Goal: Transaction & Acquisition: Purchase product/service

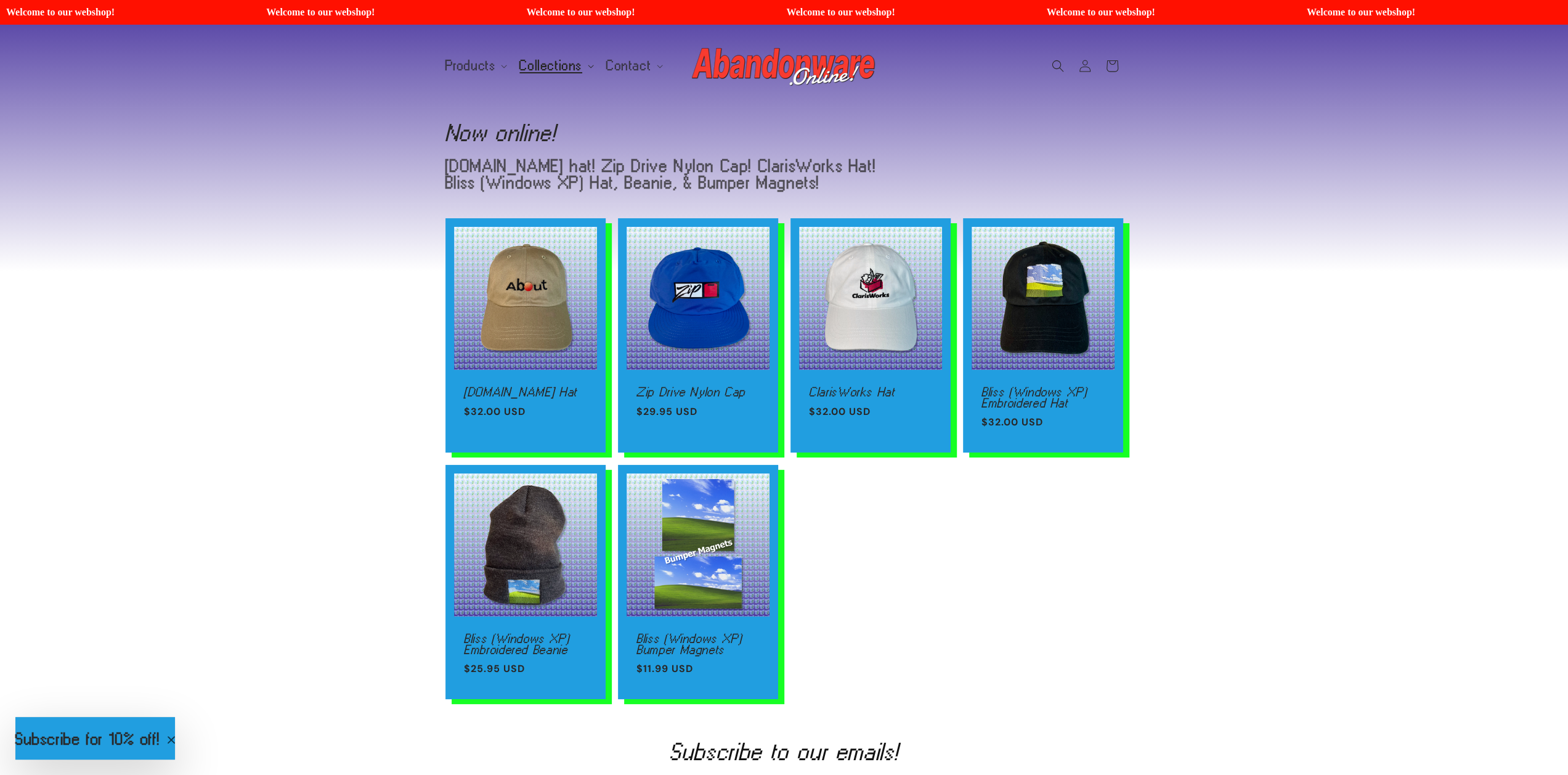
click at [538, 71] on span "Collections" at bounding box center [550, 65] width 63 height 11
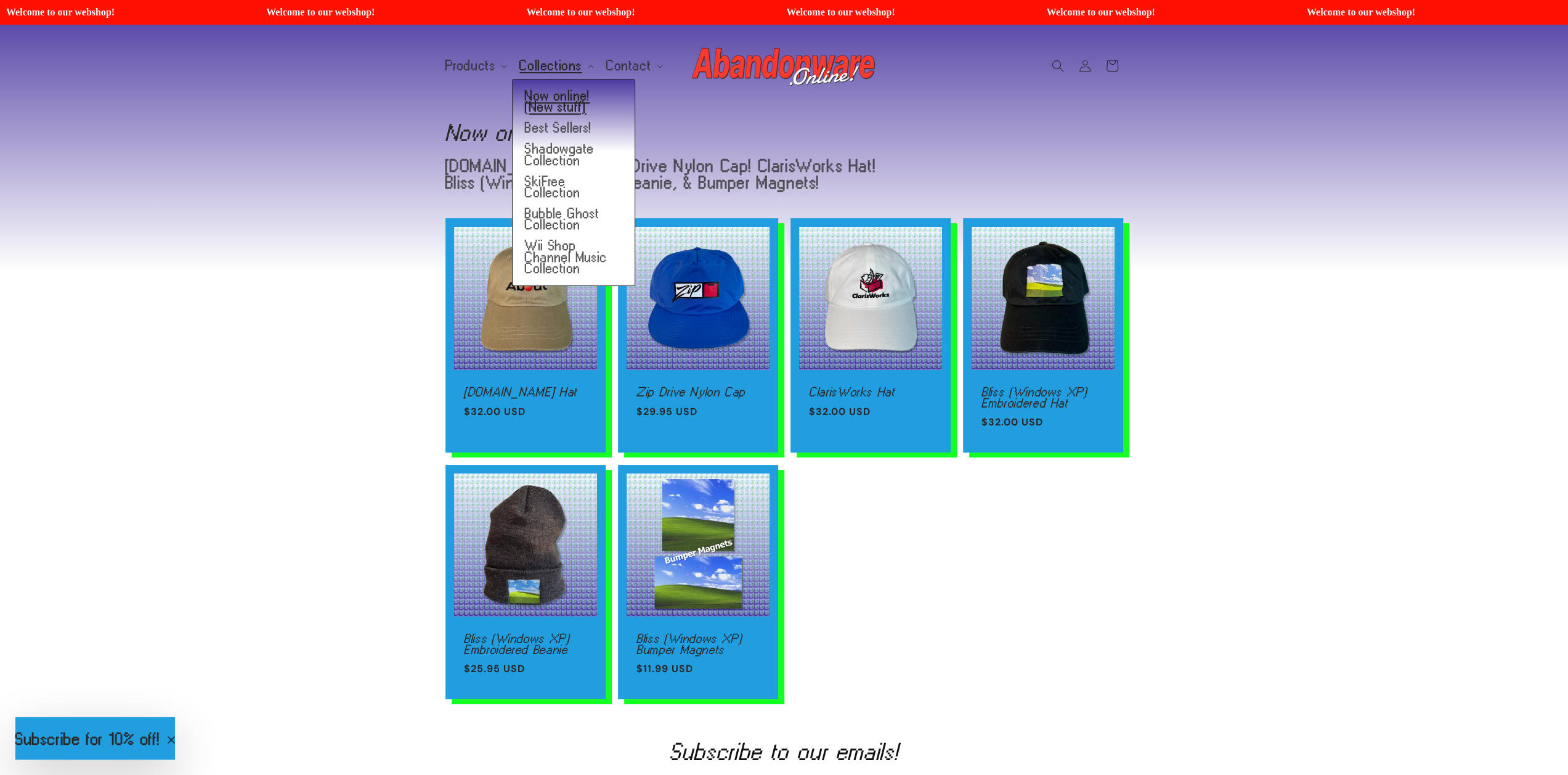
click at [547, 97] on link "Now online! (New stuff)" at bounding box center [573, 101] width 122 height 32
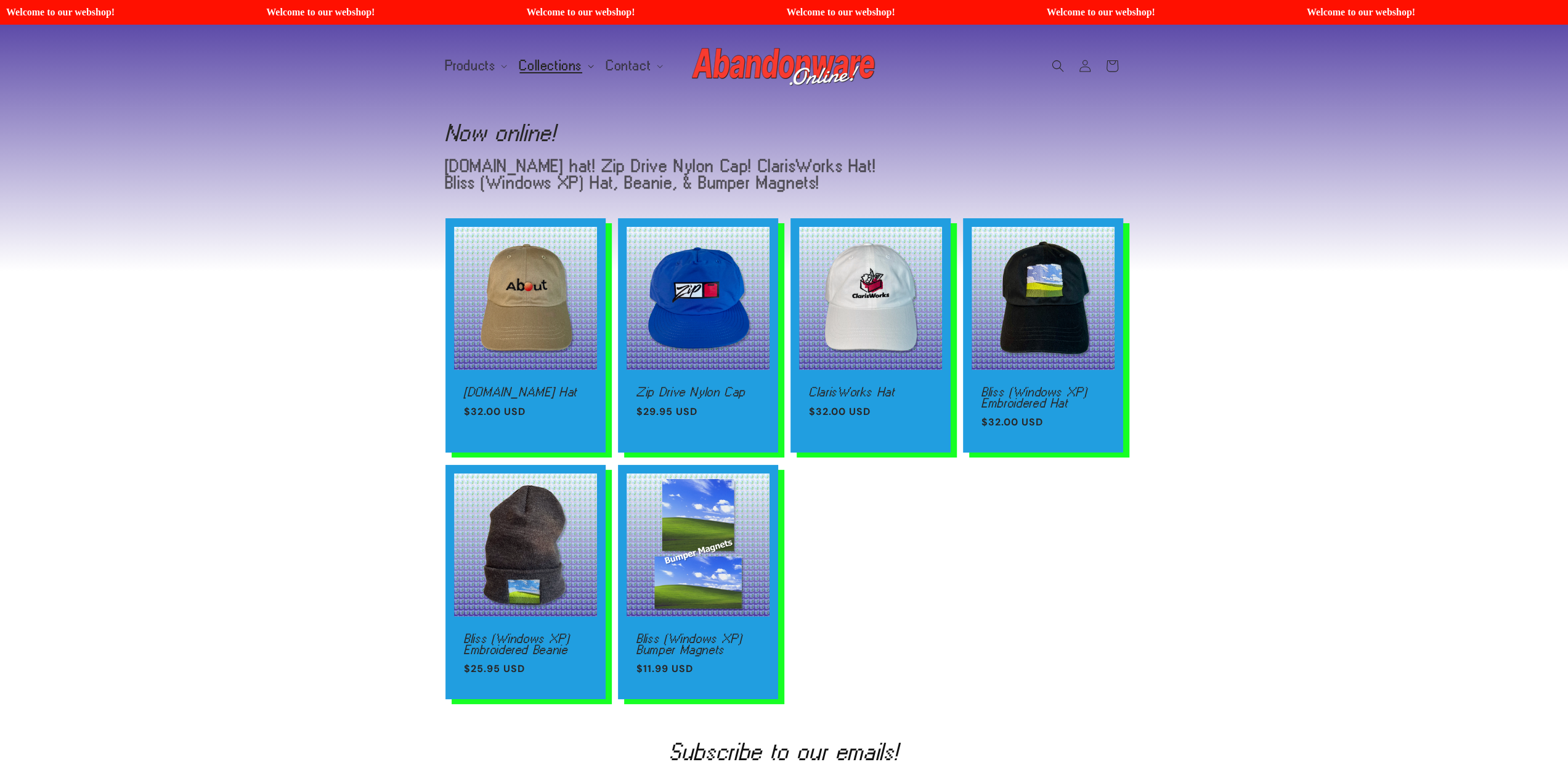
click at [558, 66] on span "Collections" at bounding box center [550, 65] width 63 height 11
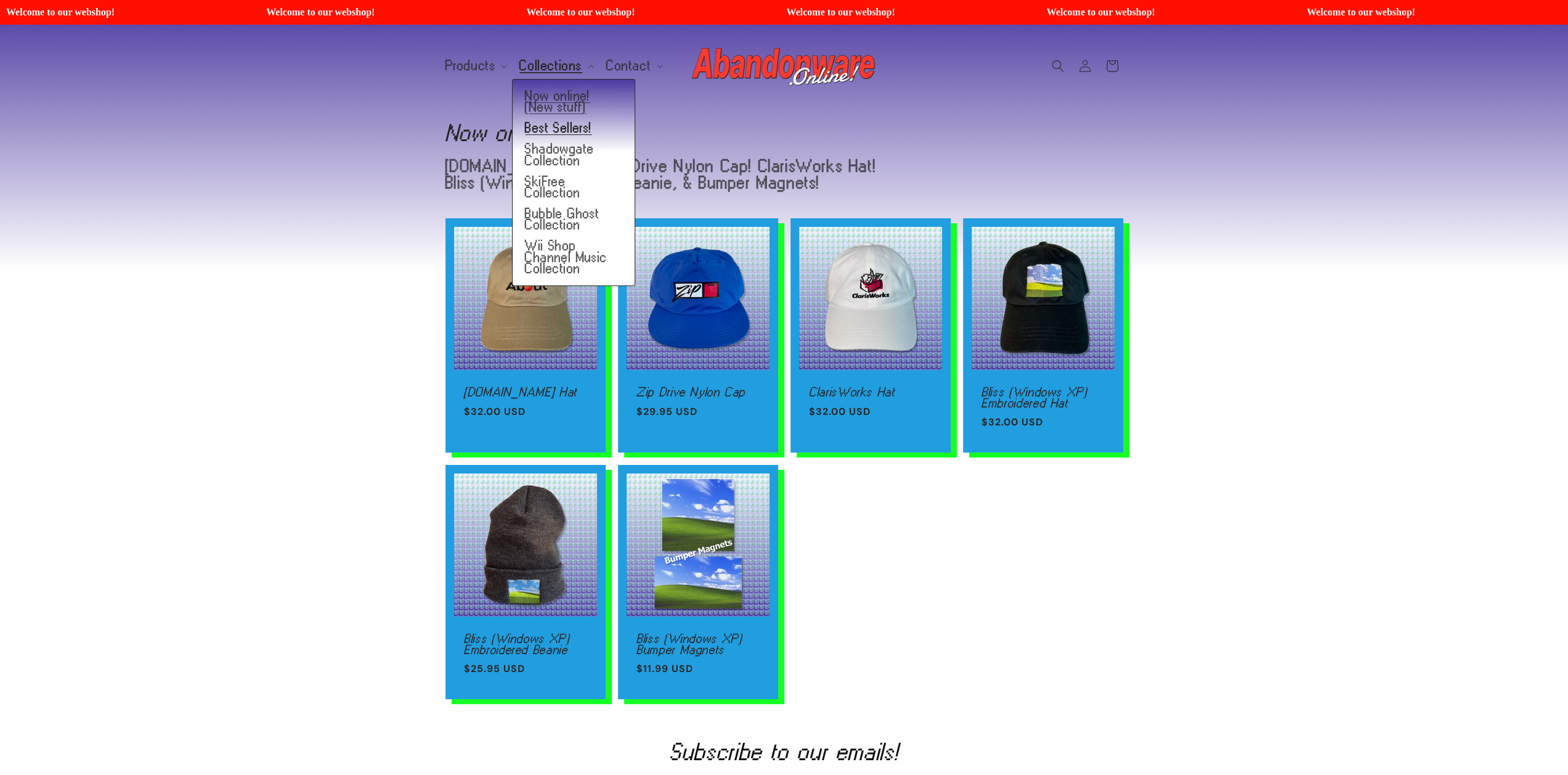
click at [556, 125] on link "Best Sellers!" at bounding box center [573, 128] width 122 height 21
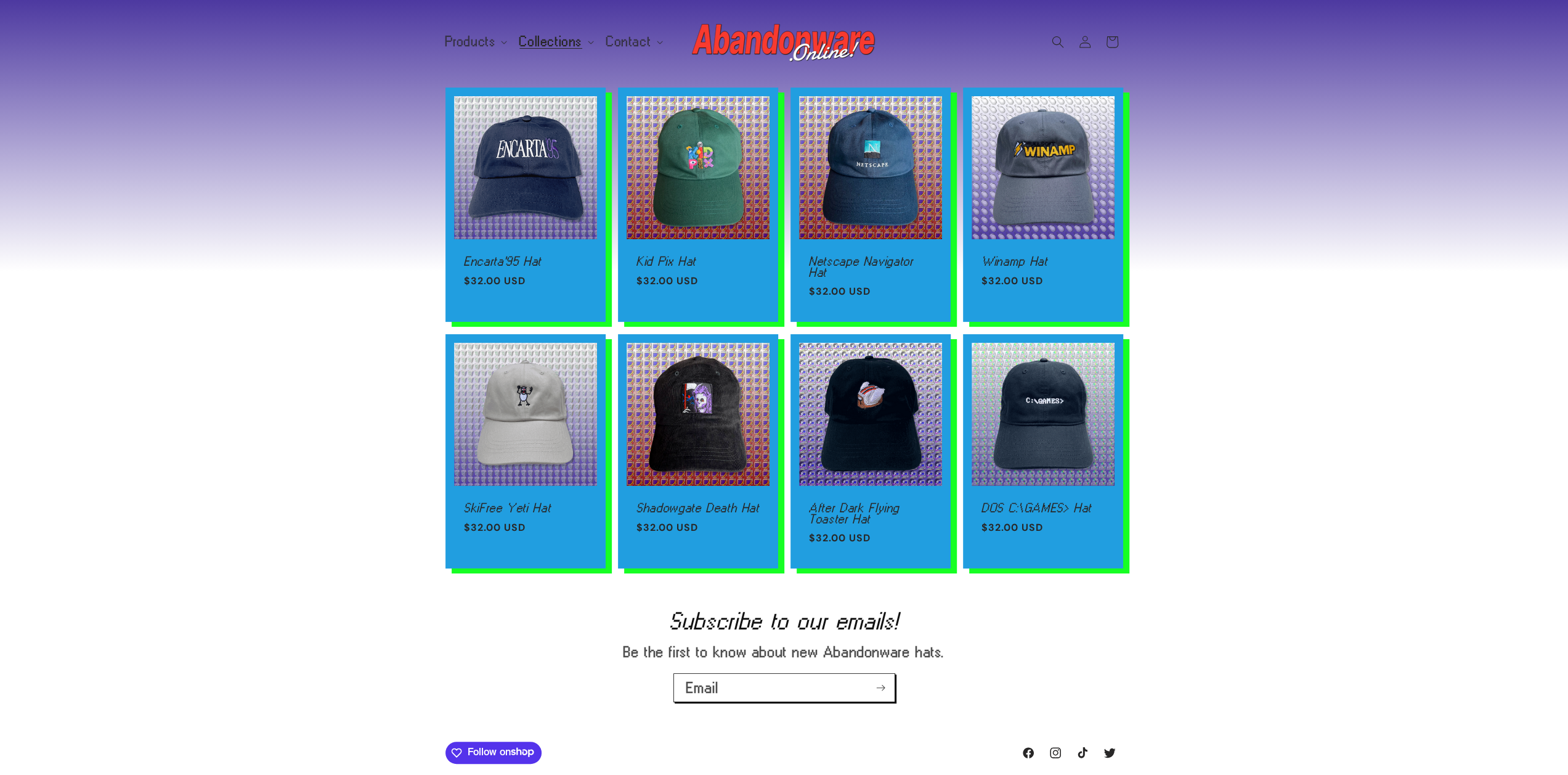
scroll to position [62, 0]
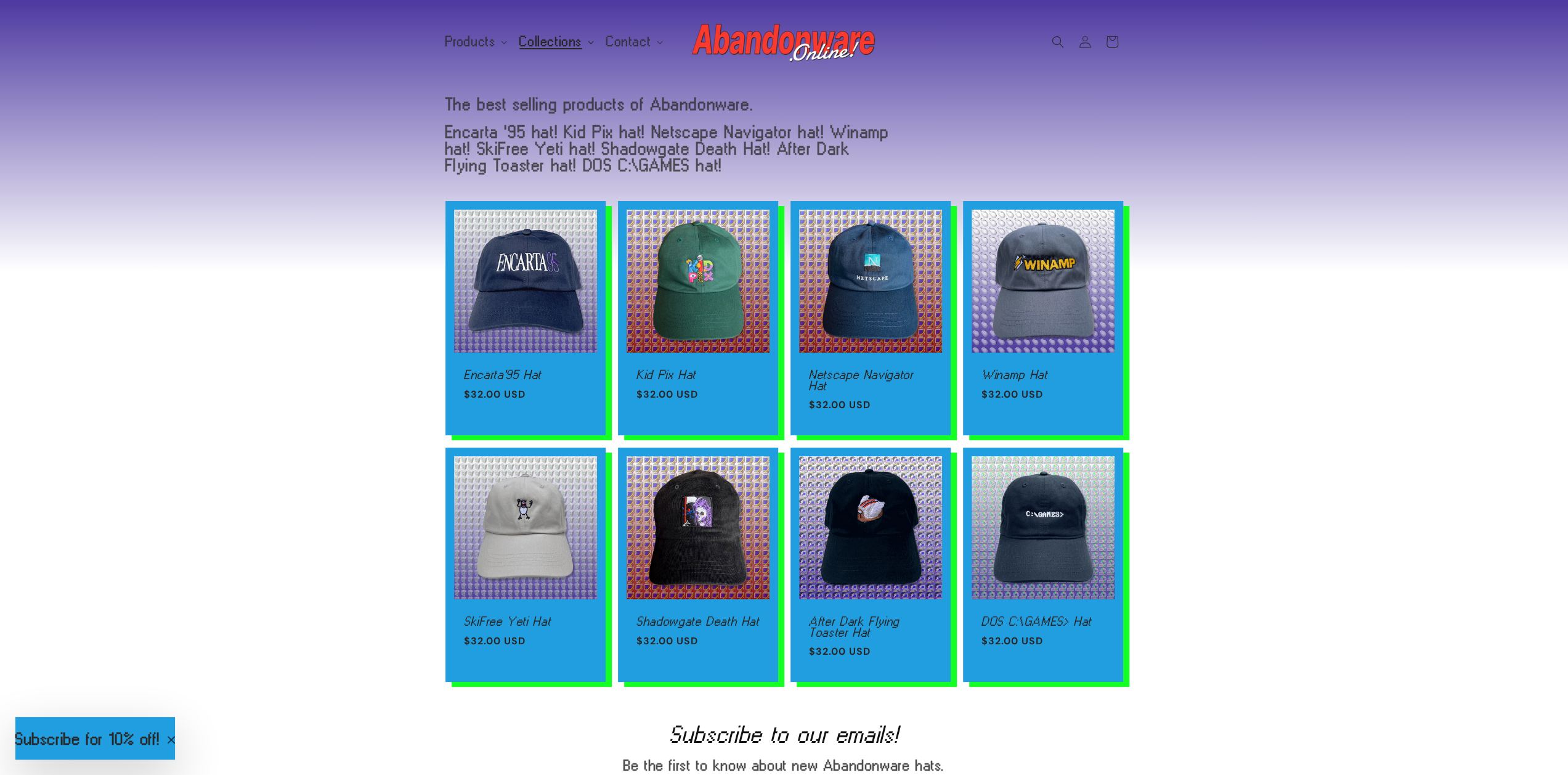
click at [557, 42] on span "Collections" at bounding box center [550, 41] width 63 height 11
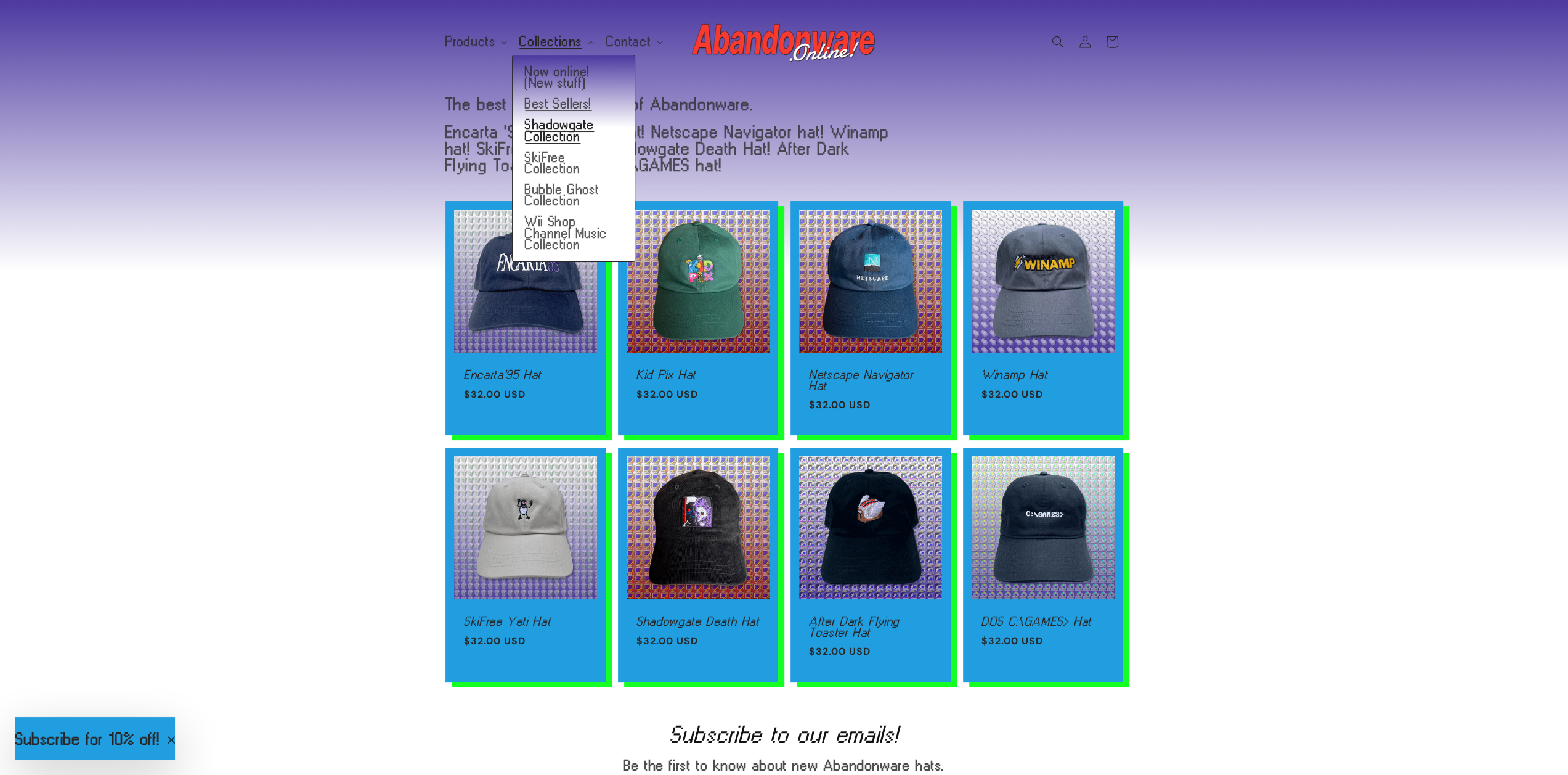
click at [550, 137] on link "Shadowgate Collection" at bounding box center [573, 130] width 122 height 32
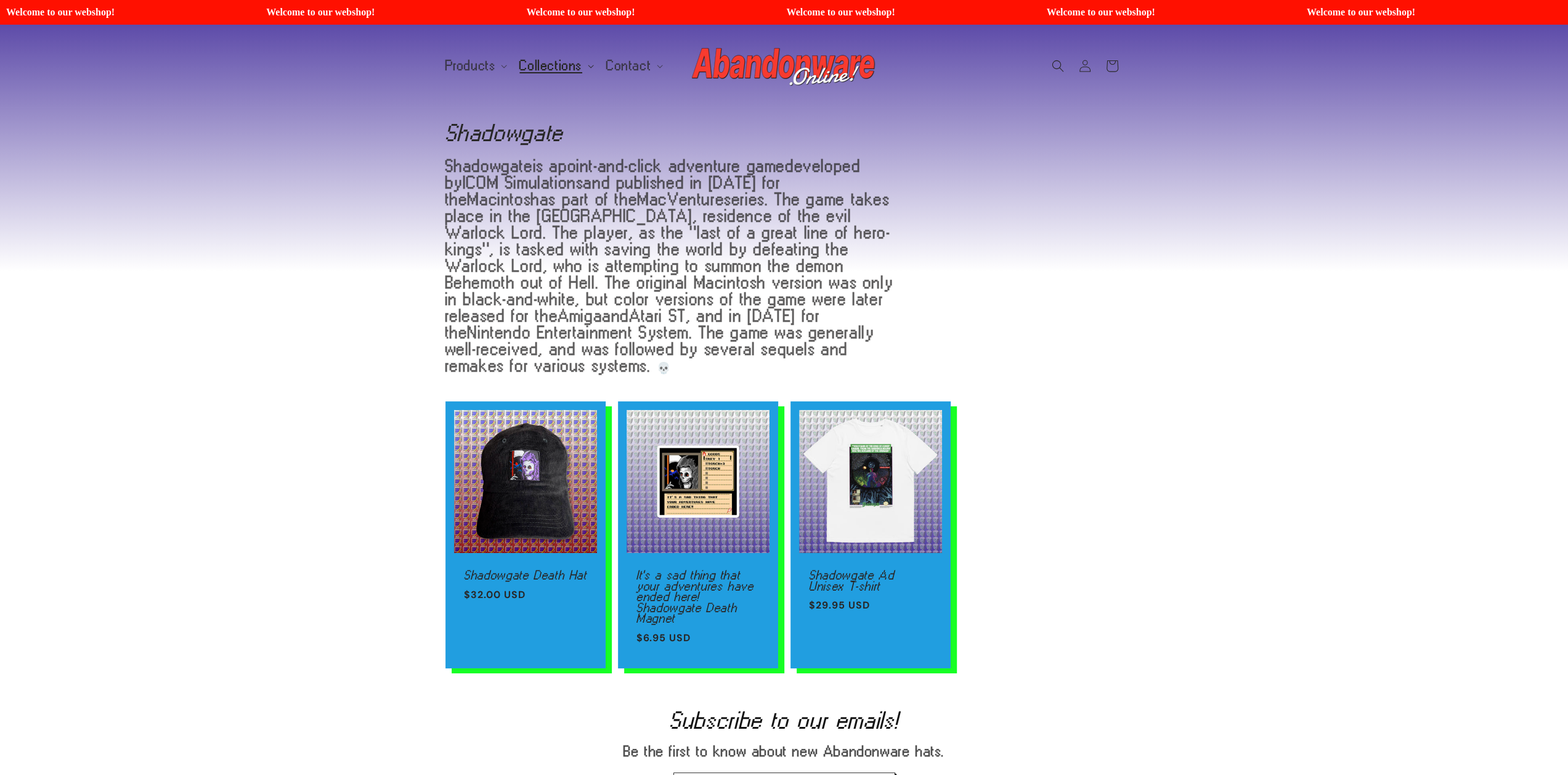
click at [540, 66] on span "Collections" at bounding box center [550, 65] width 63 height 11
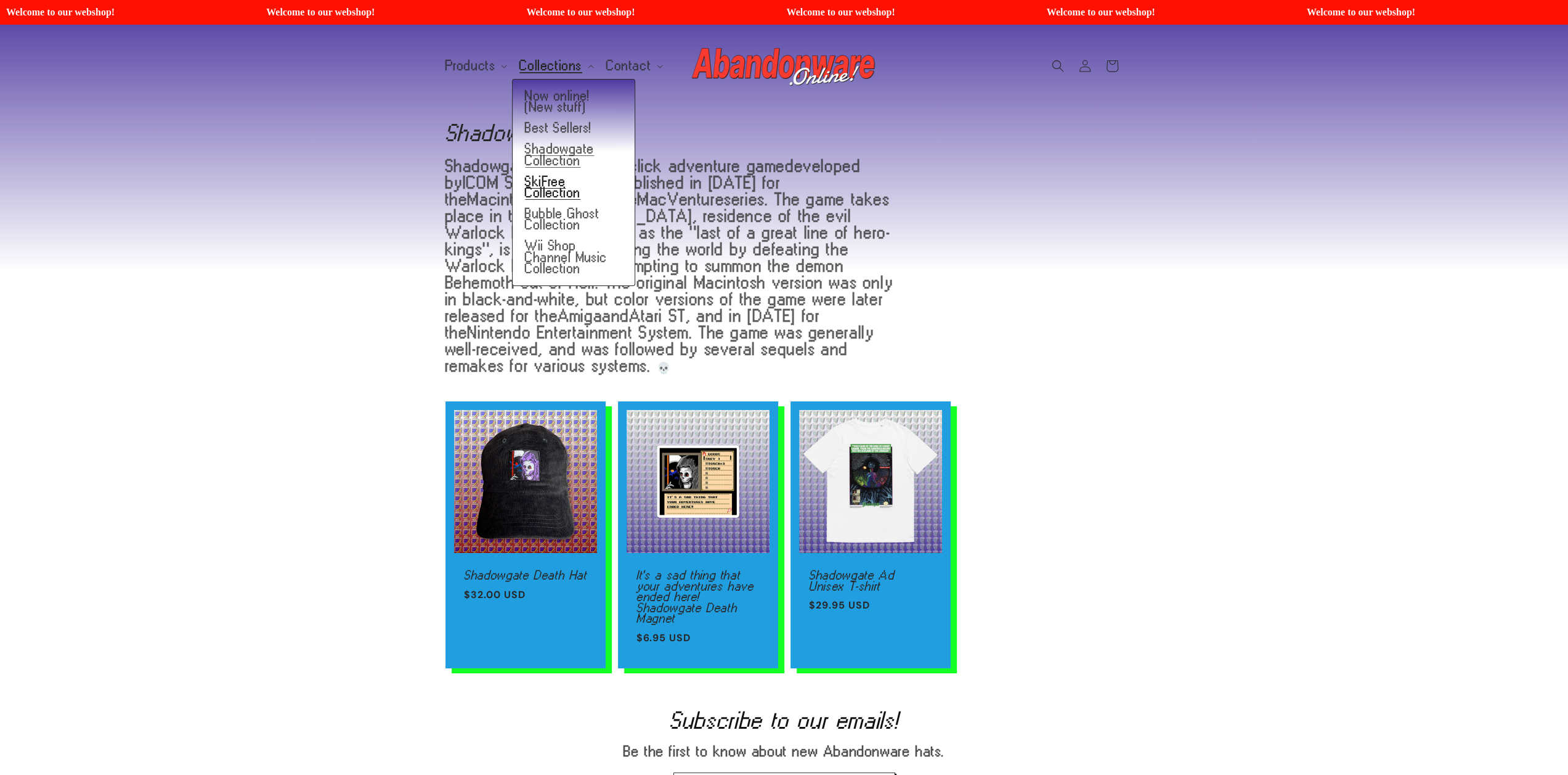
click at [560, 175] on link "SkiFree Collection" at bounding box center [573, 187] width 122 height 32
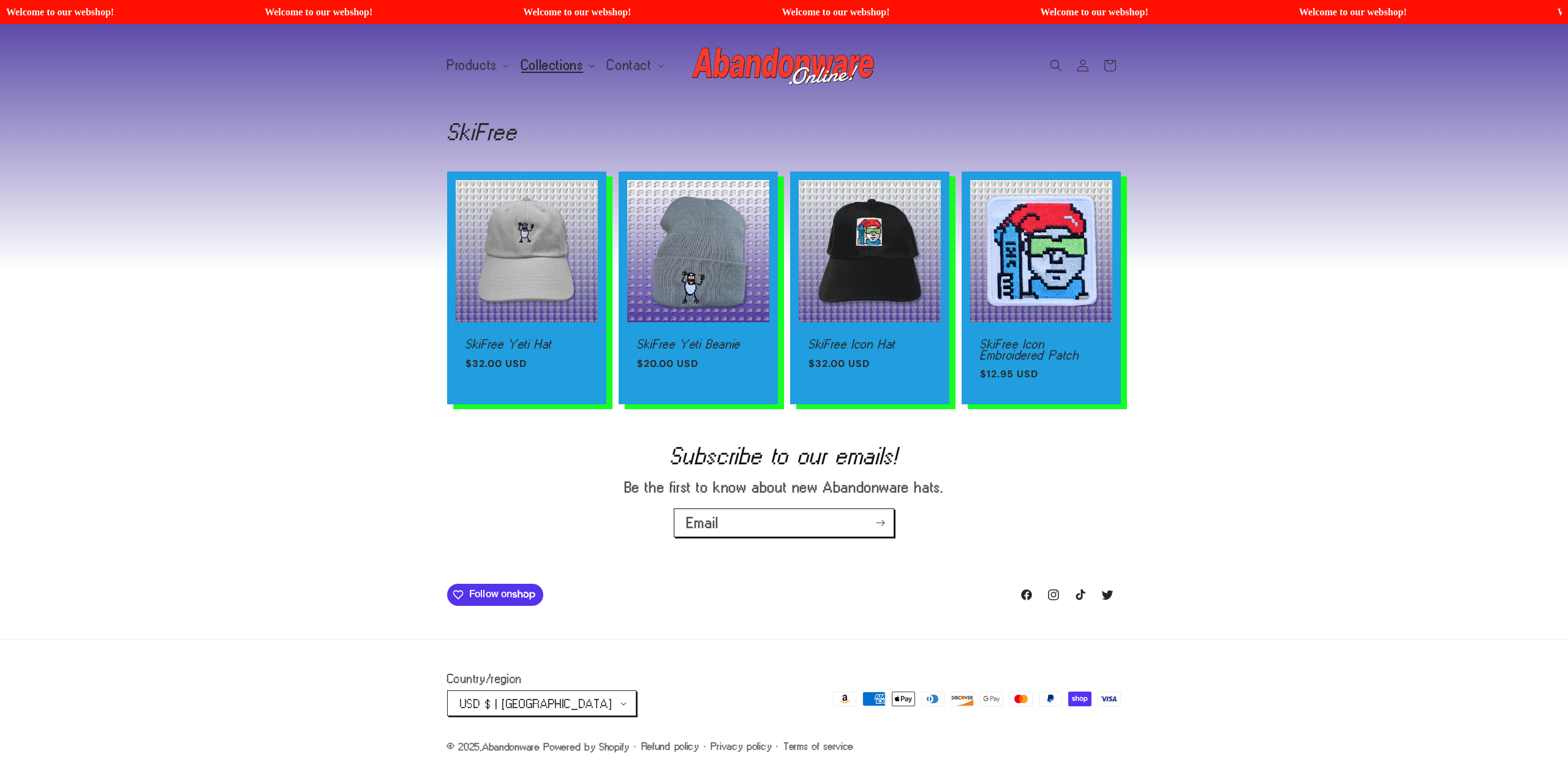
click at [554, 70] on span "Collections" at bounding box center [552, 65] width 63 height 11
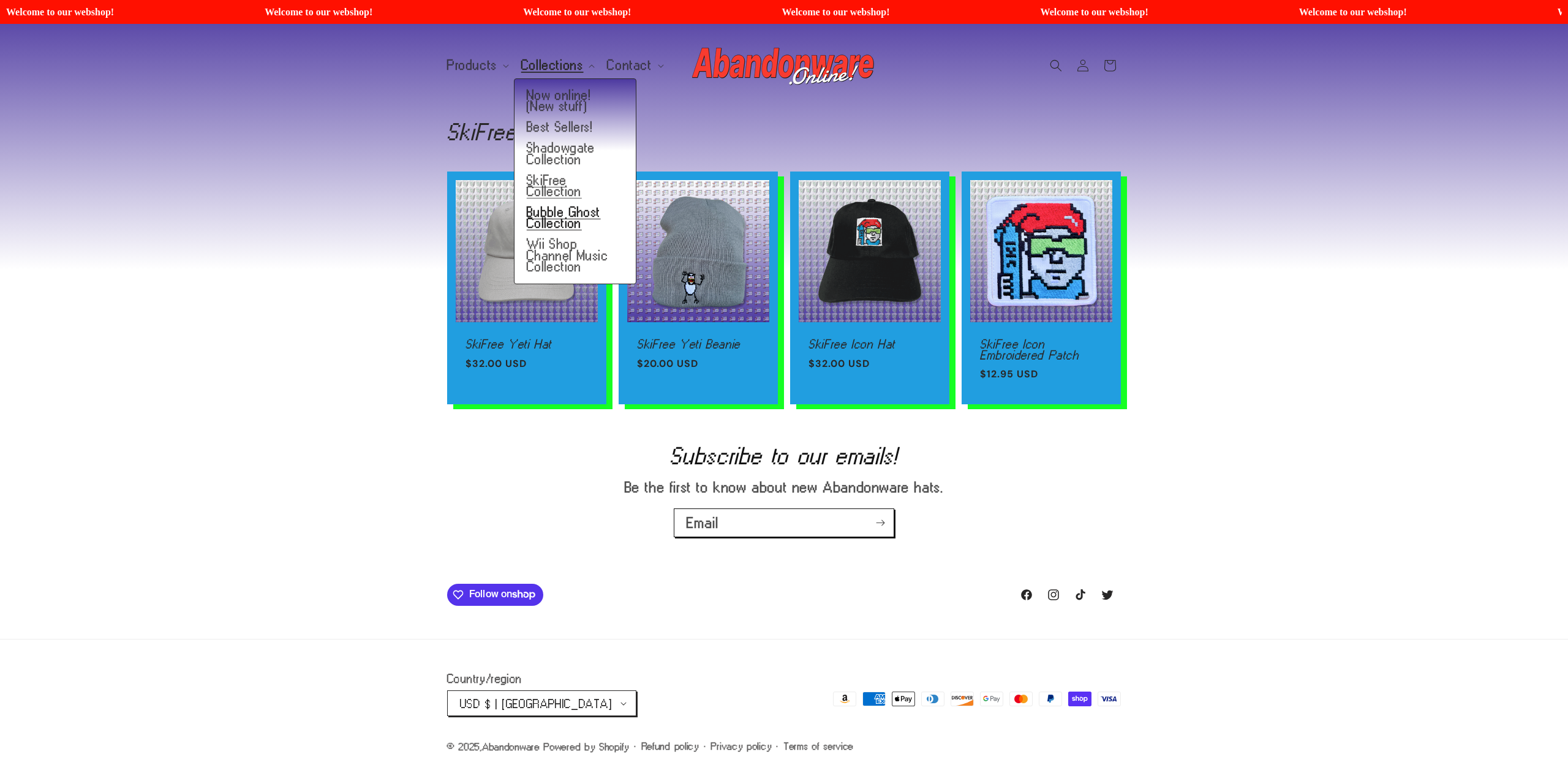
click at [580, 202] on link "Bubble Ghost Collection" at bounding box center [575, 218] width 121 height 32
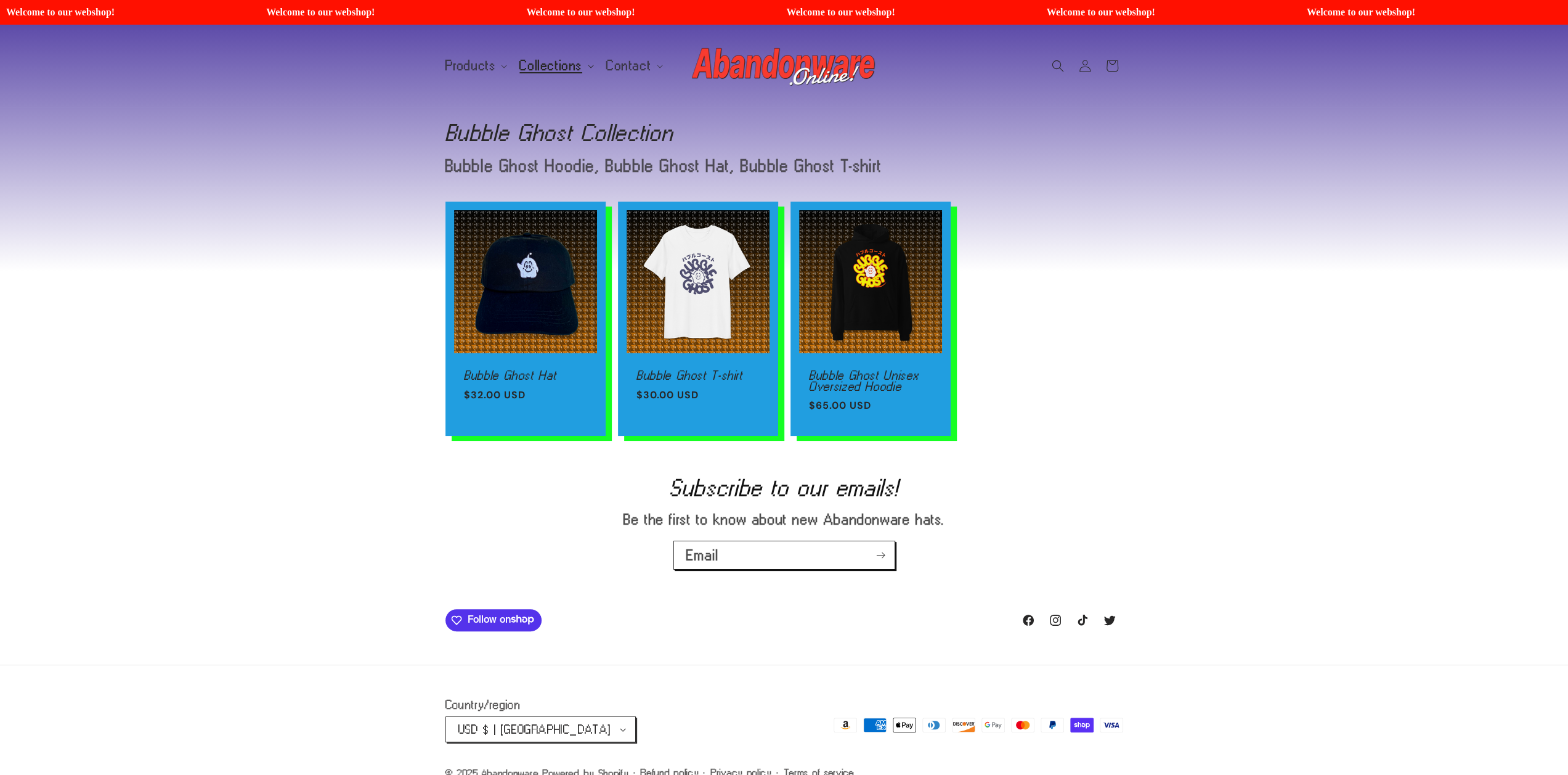
click at [561, 69] on span "Collections" at bounding box center [550, 65] width 63 height 11
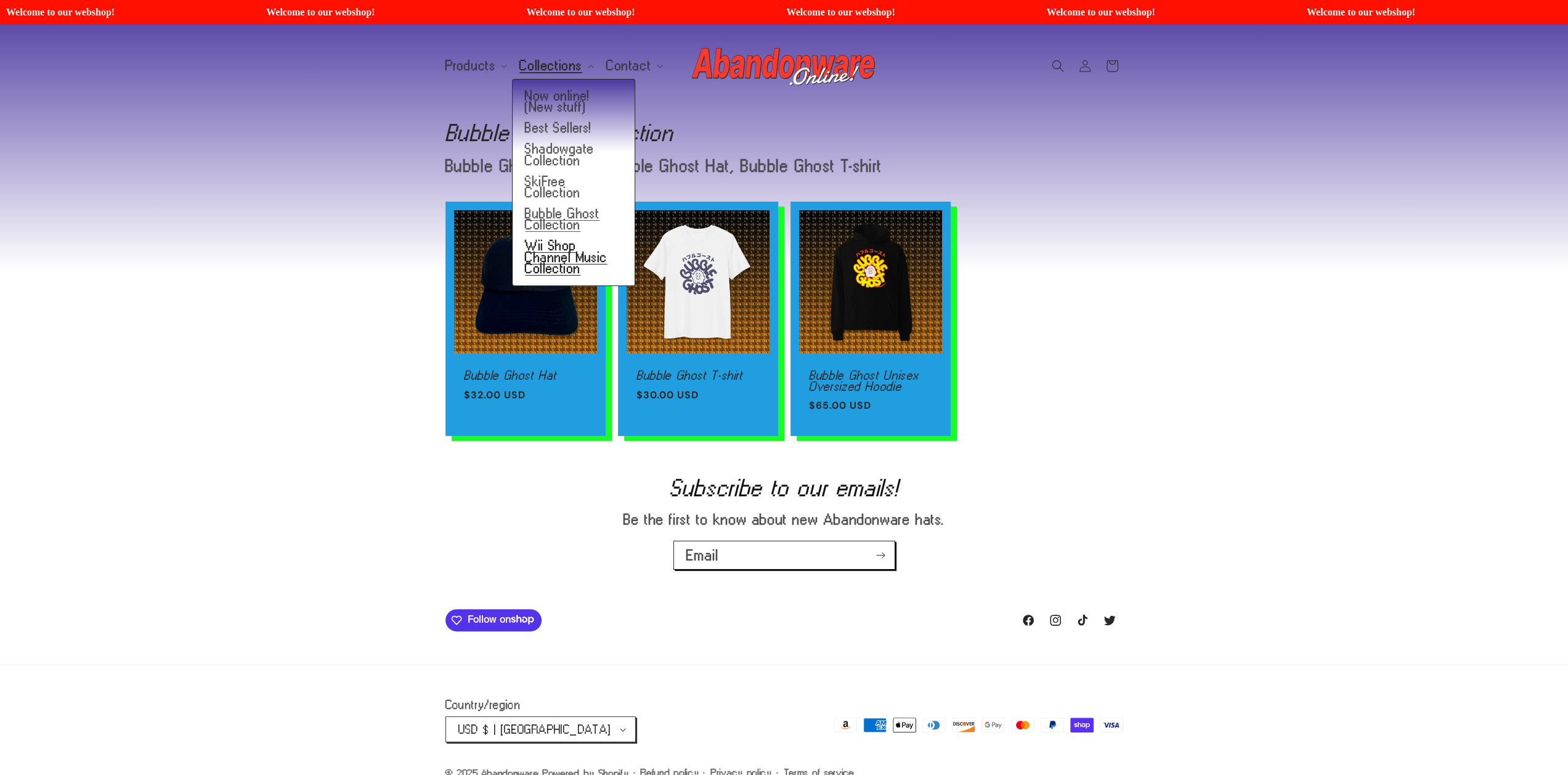
click at [570, 245] on link "Wii Shop Channel Music Collection" at bounding box center [573, 257] width 122 height 44
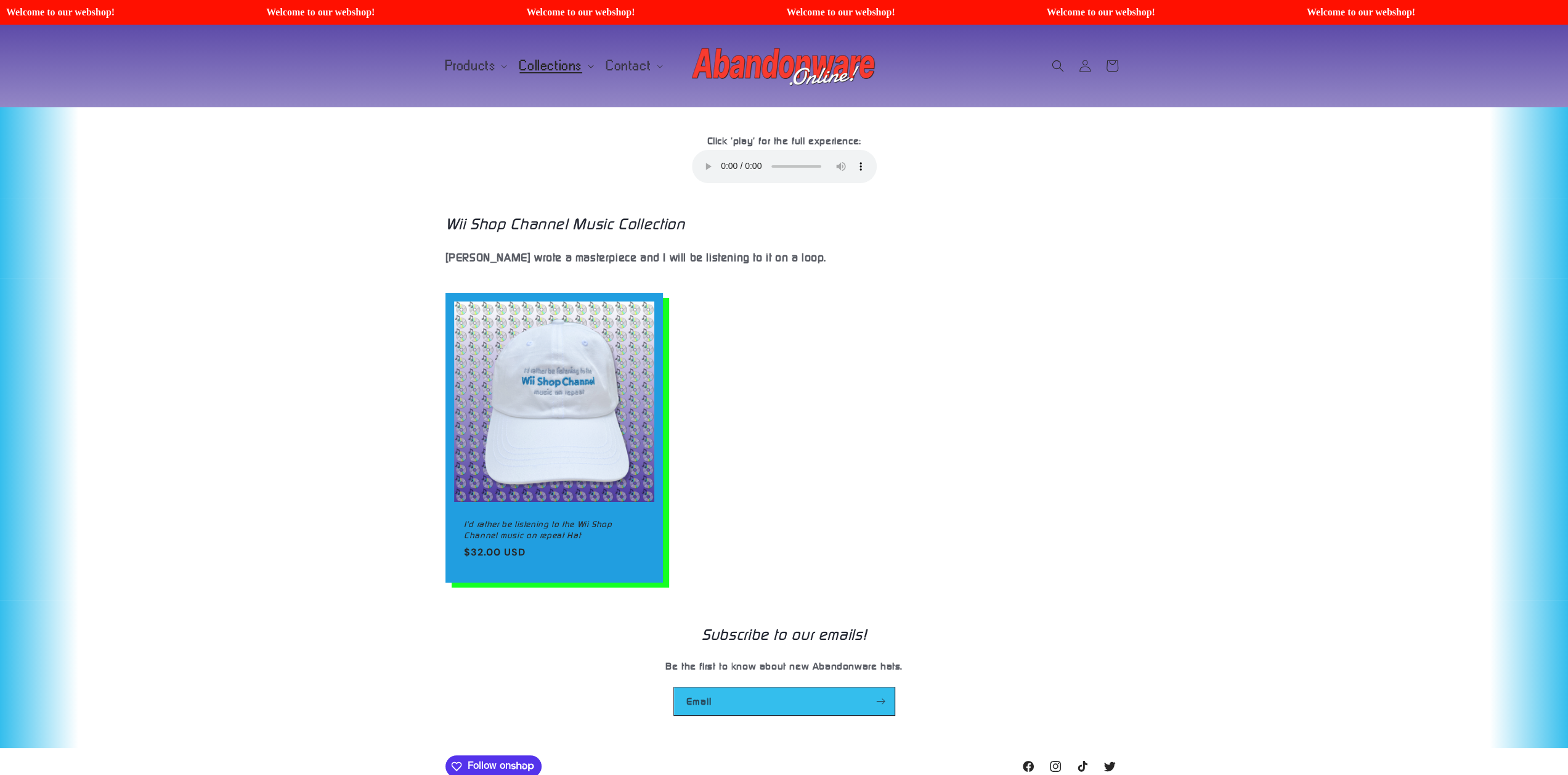
click at [557, 68] on span "Collections" at bounding box center [550, 65] width 63 height 11
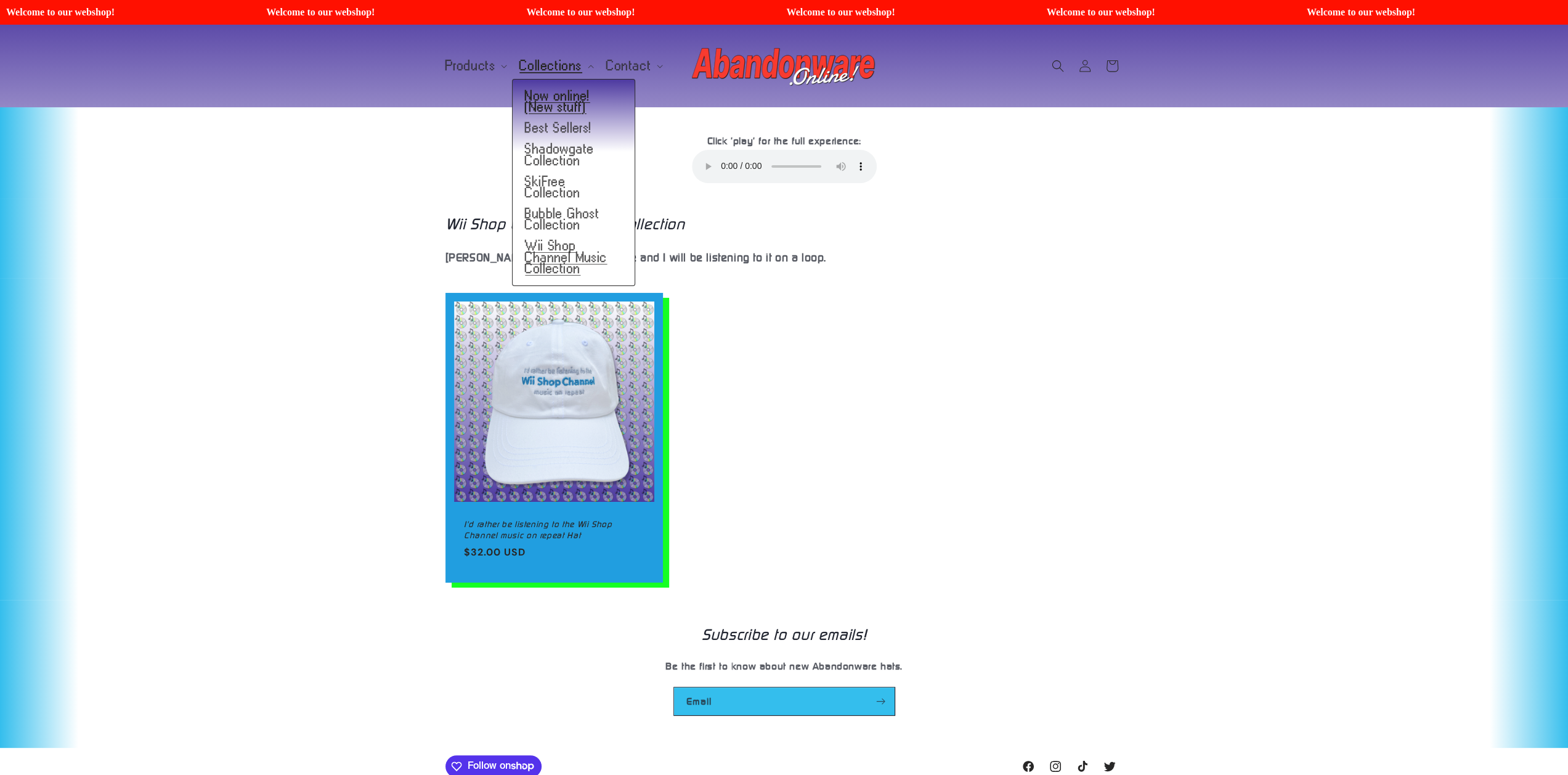
click at [554, 90] on link "Now online! (New stuff)" at bounding box center [573, 101] width 122 height 32
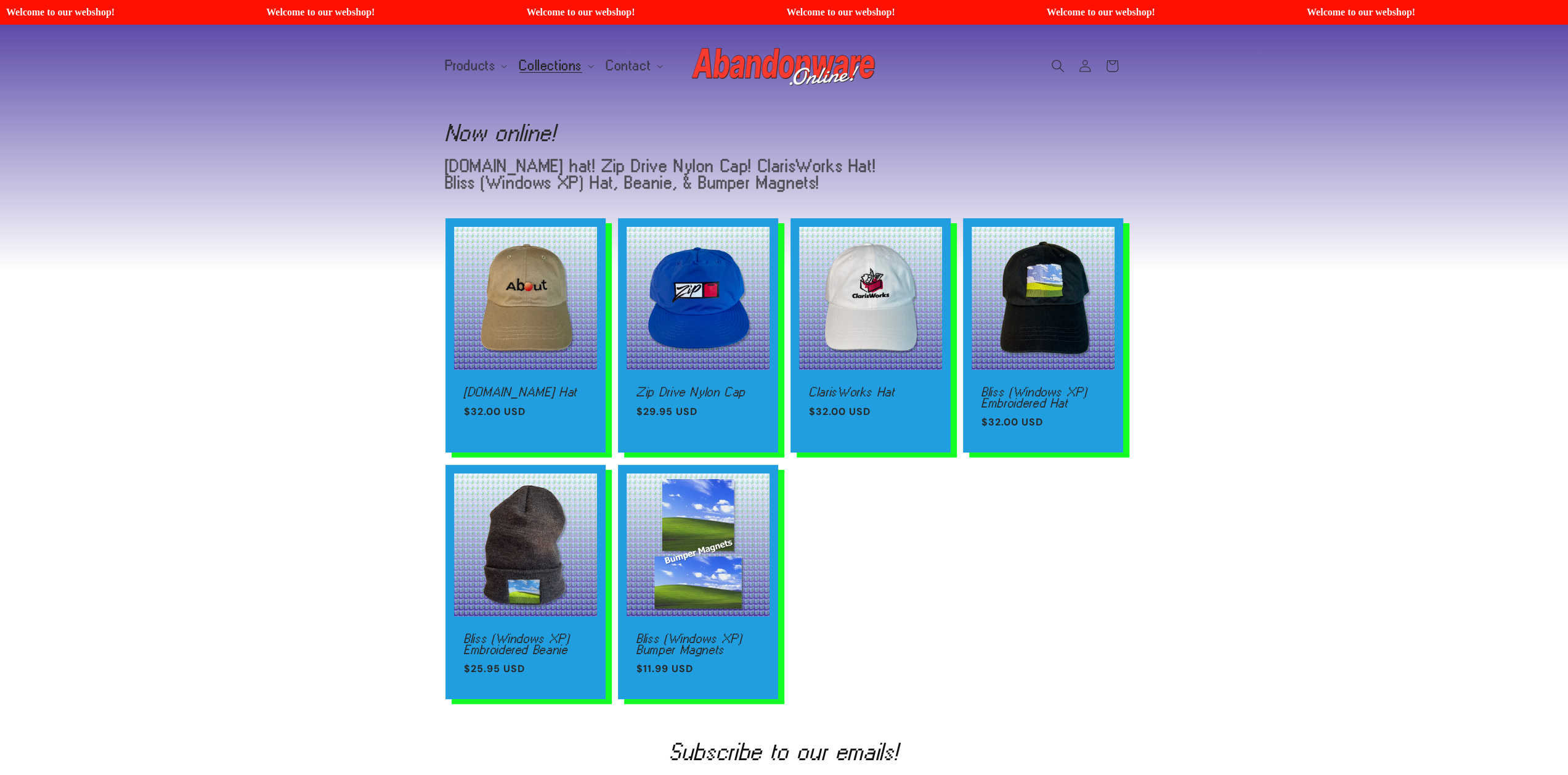
click at [1060, 67] on use "Search" at bounding box center [1058, 65] width 13 height 13
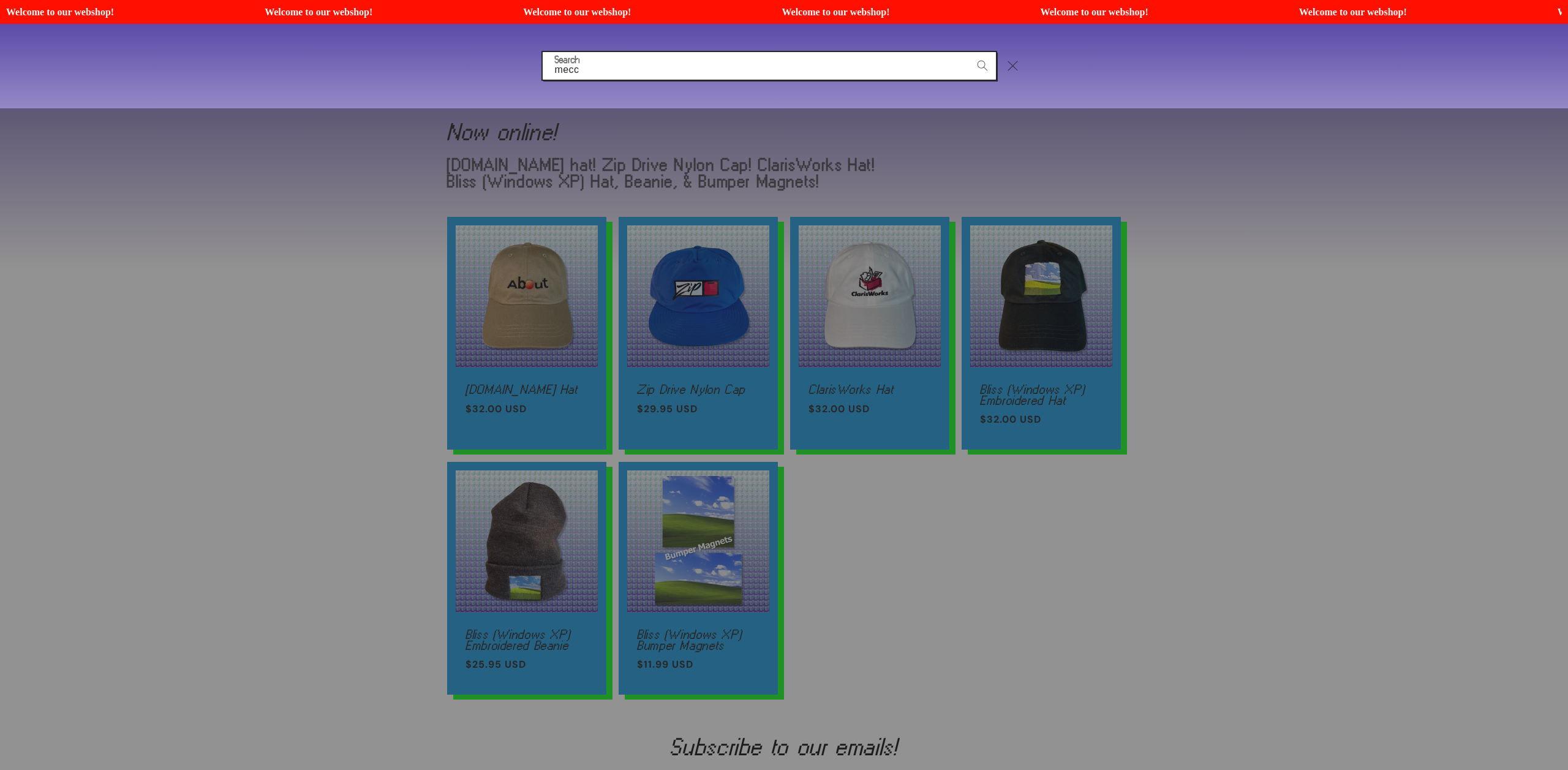
type input "mecc"
click at [969, 52] on button "Search" at bounding box center [982, 65] width 27 height 27
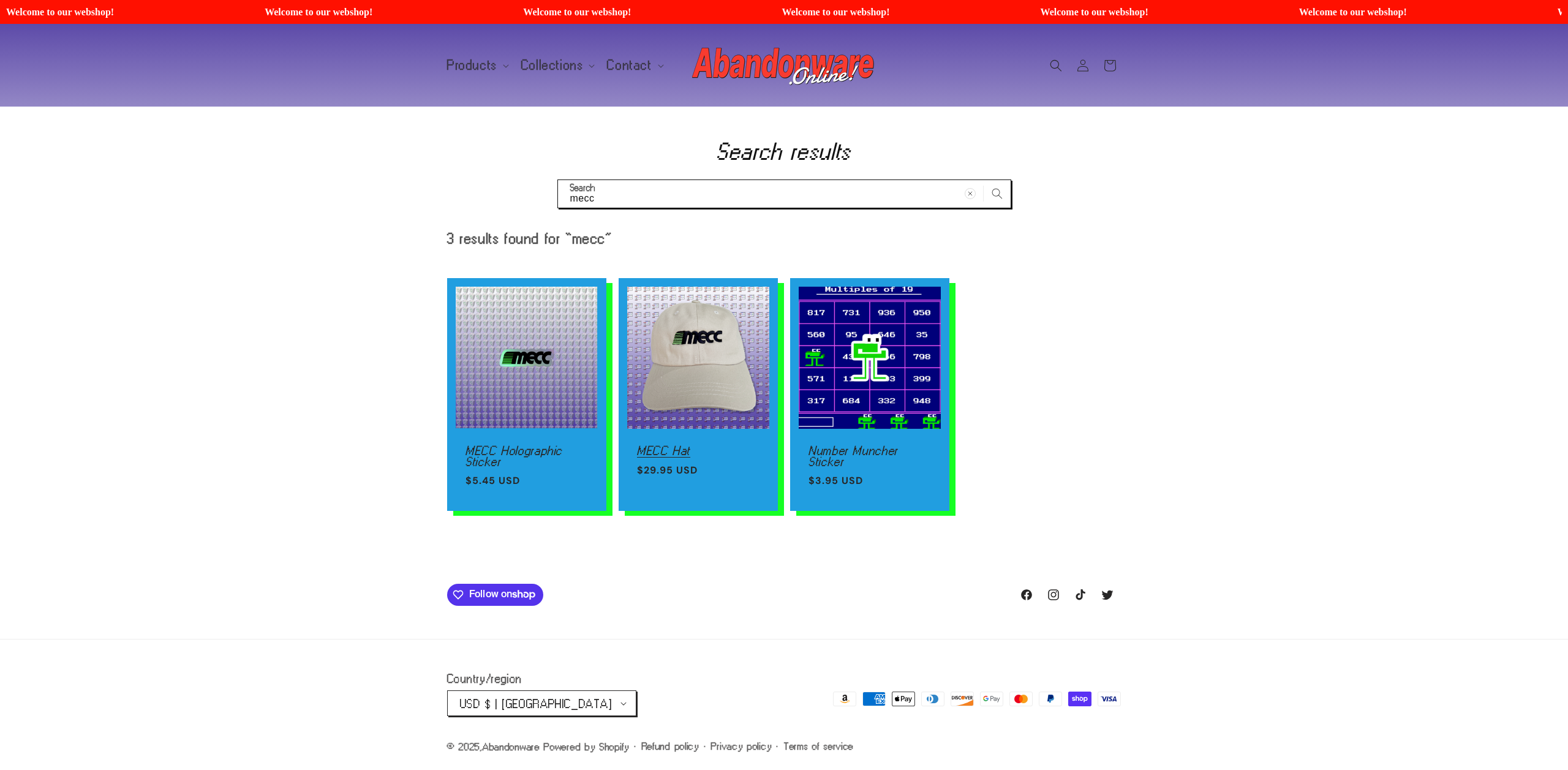
click at [744, 445] on link "MECC Hat" at bounding box center [699, 450] width 123 height 11
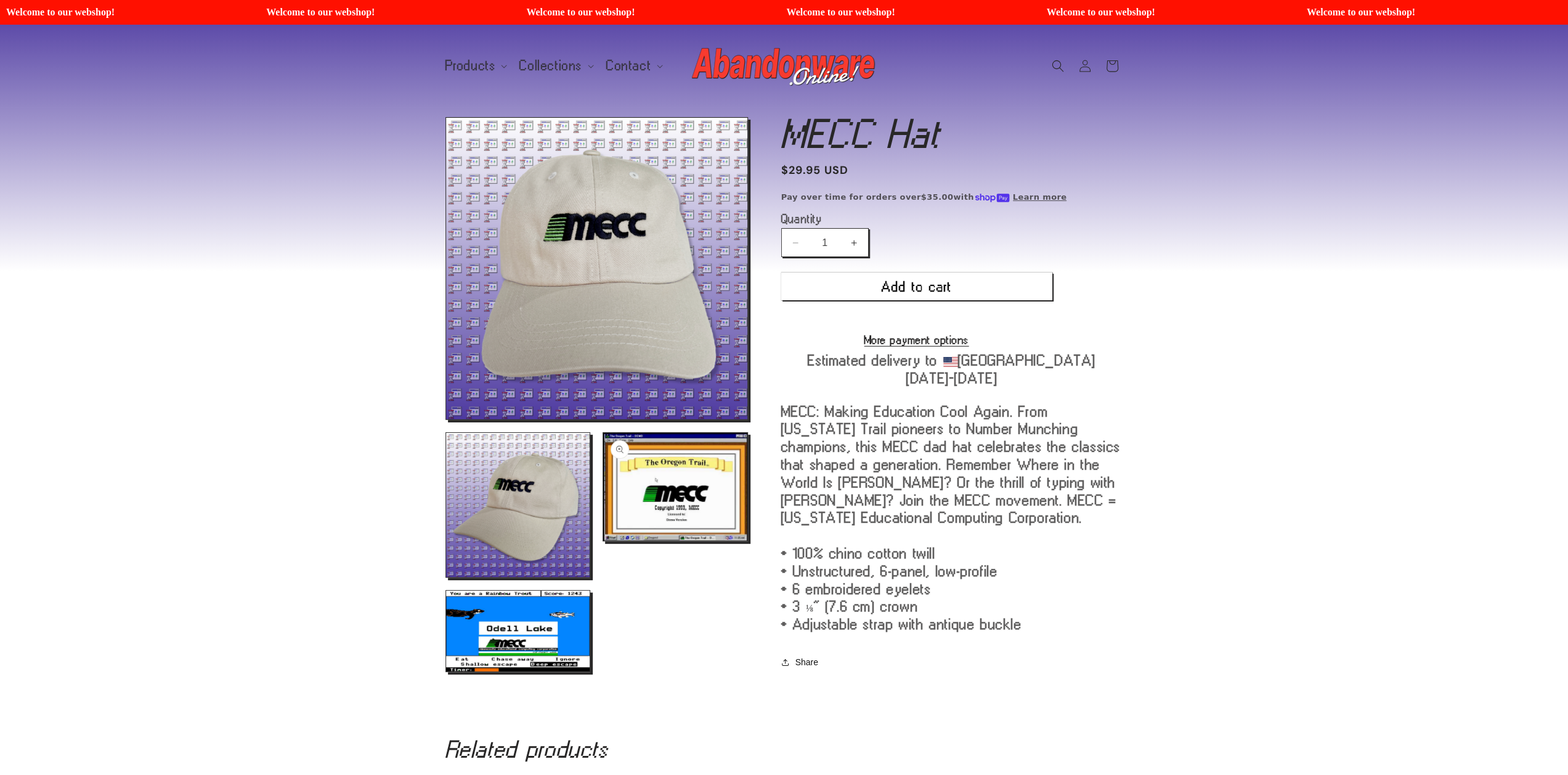
click at [603, 540] on button "Open media 3 in modal" at bounding box center [603, 540] width 0 height 0
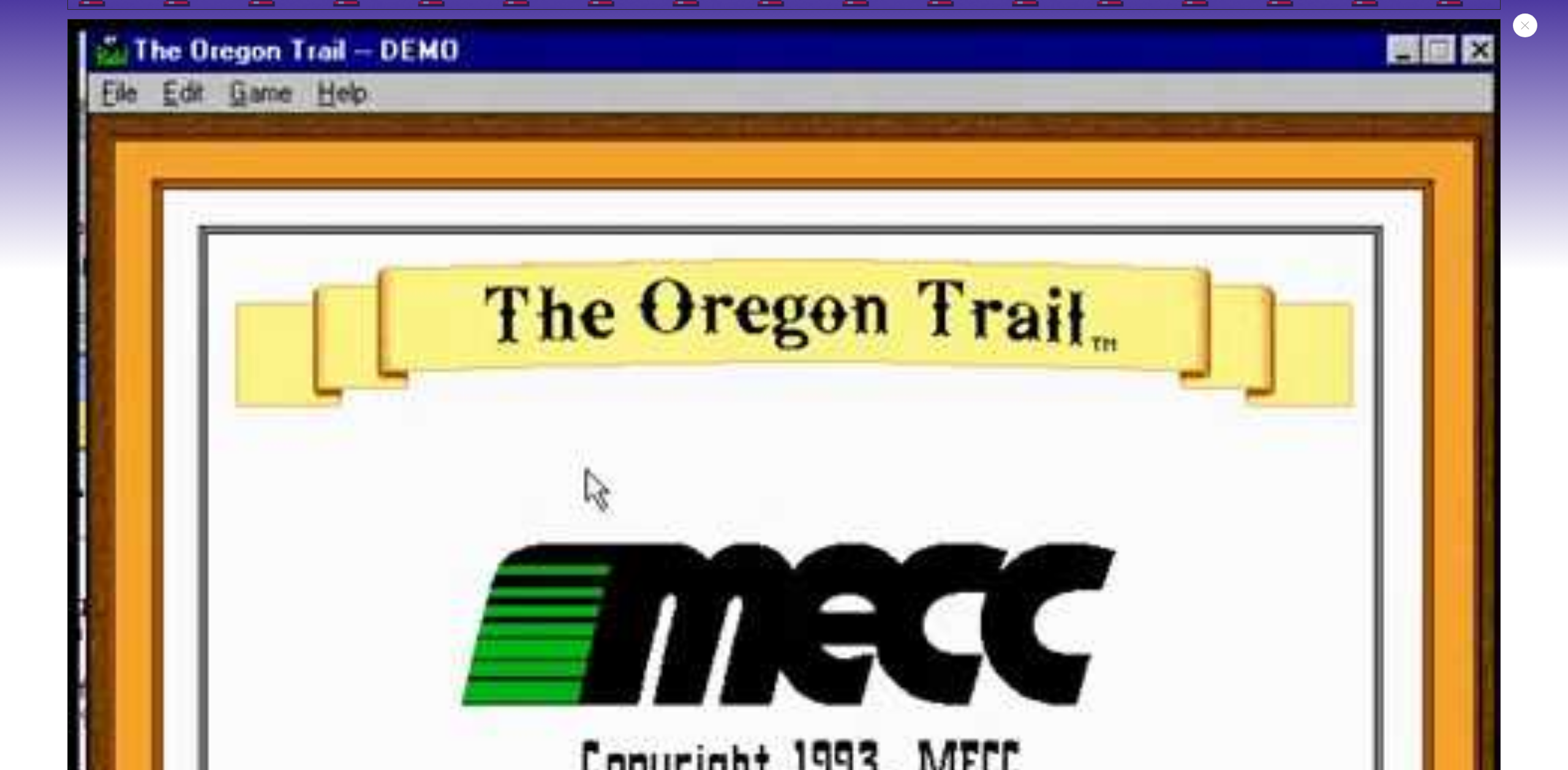
click at [654, 404] on img "Media gallery" at bounding box center [784, 557] width 1434 height 1075
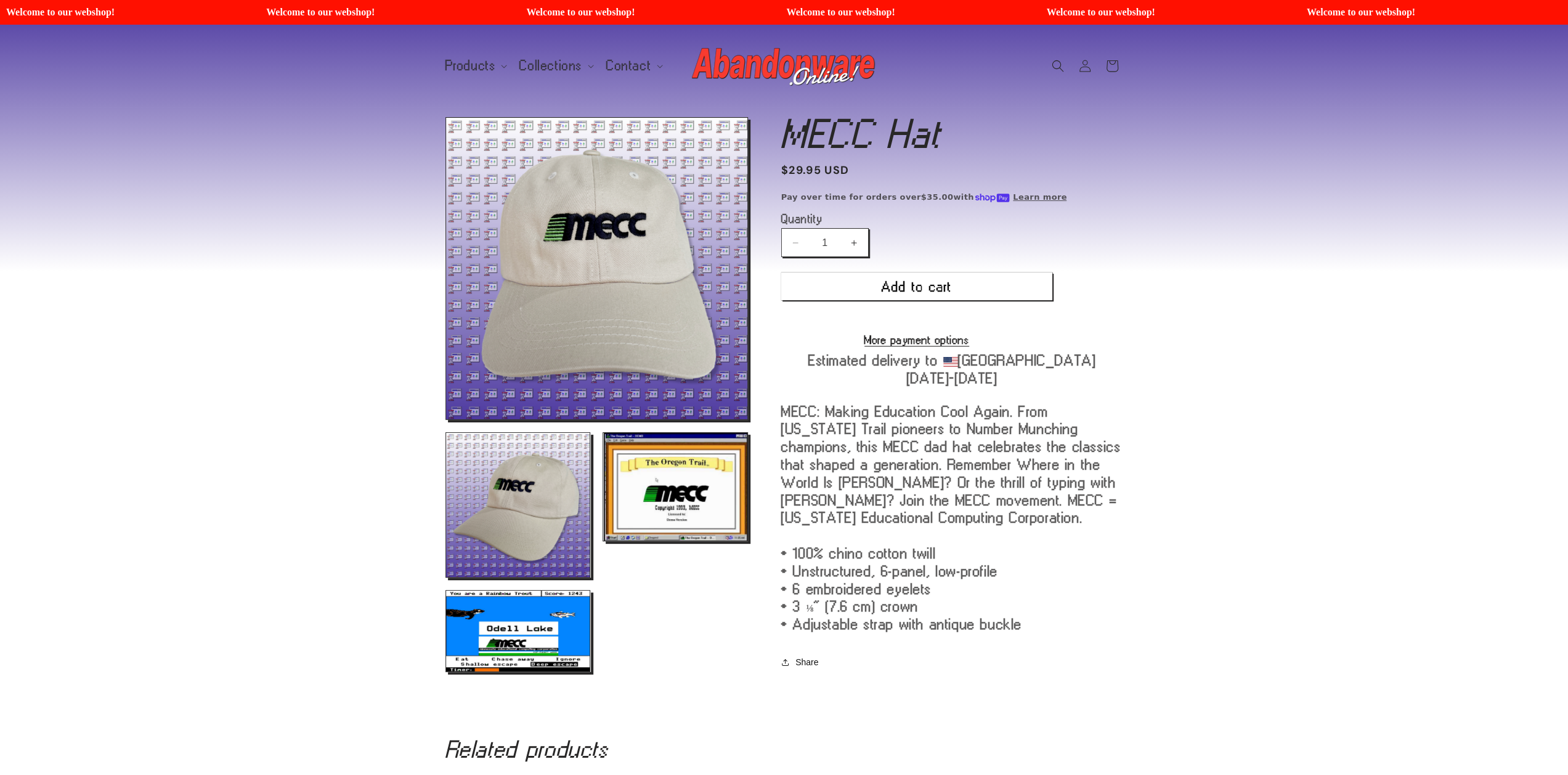
scroll to position [2877, 0]
click at [446, 671] on button "Open media 4 in modal" at bounding box center [446, 671] width 0 height 0
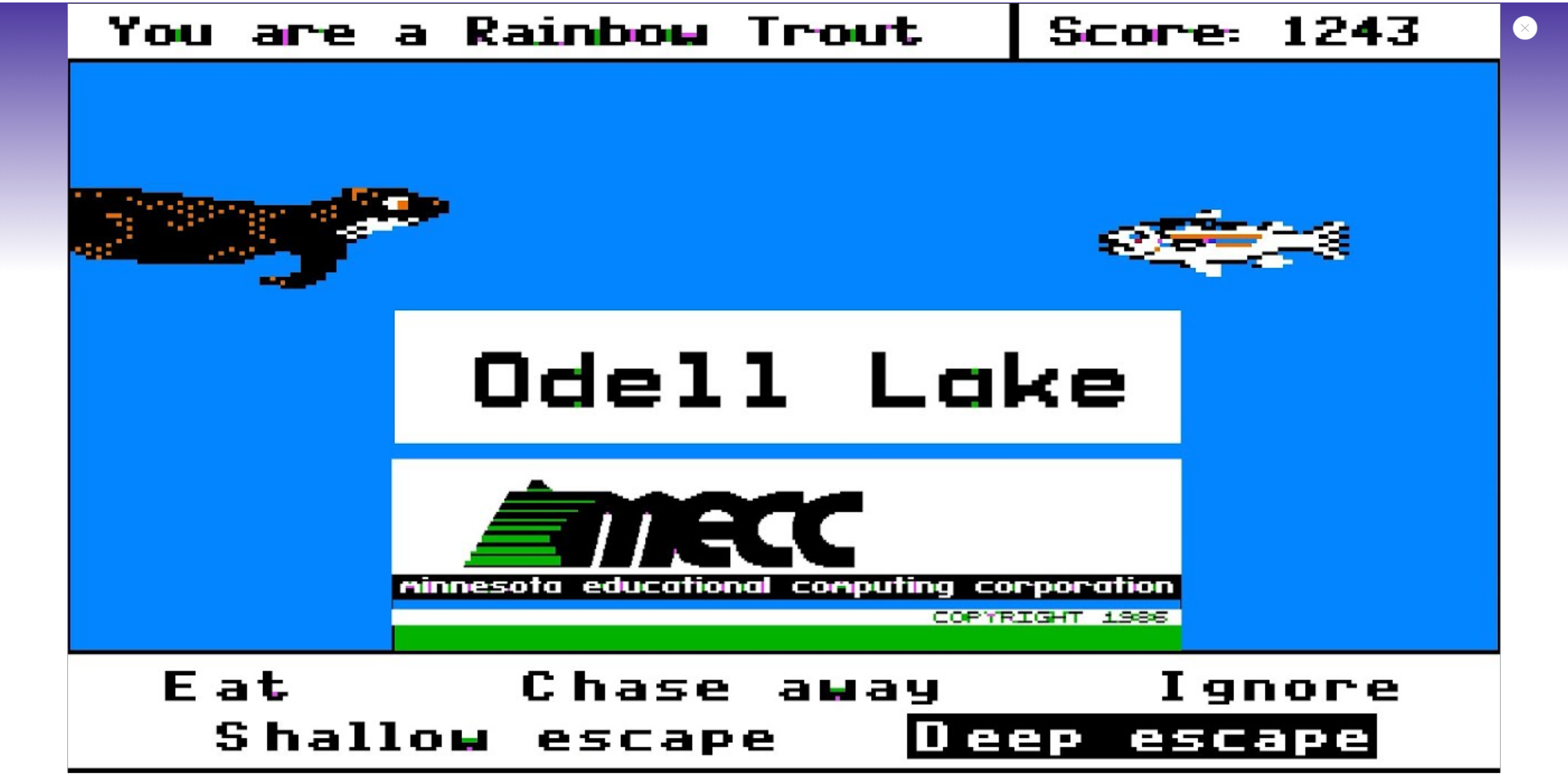
scroll to position [4021, 0]
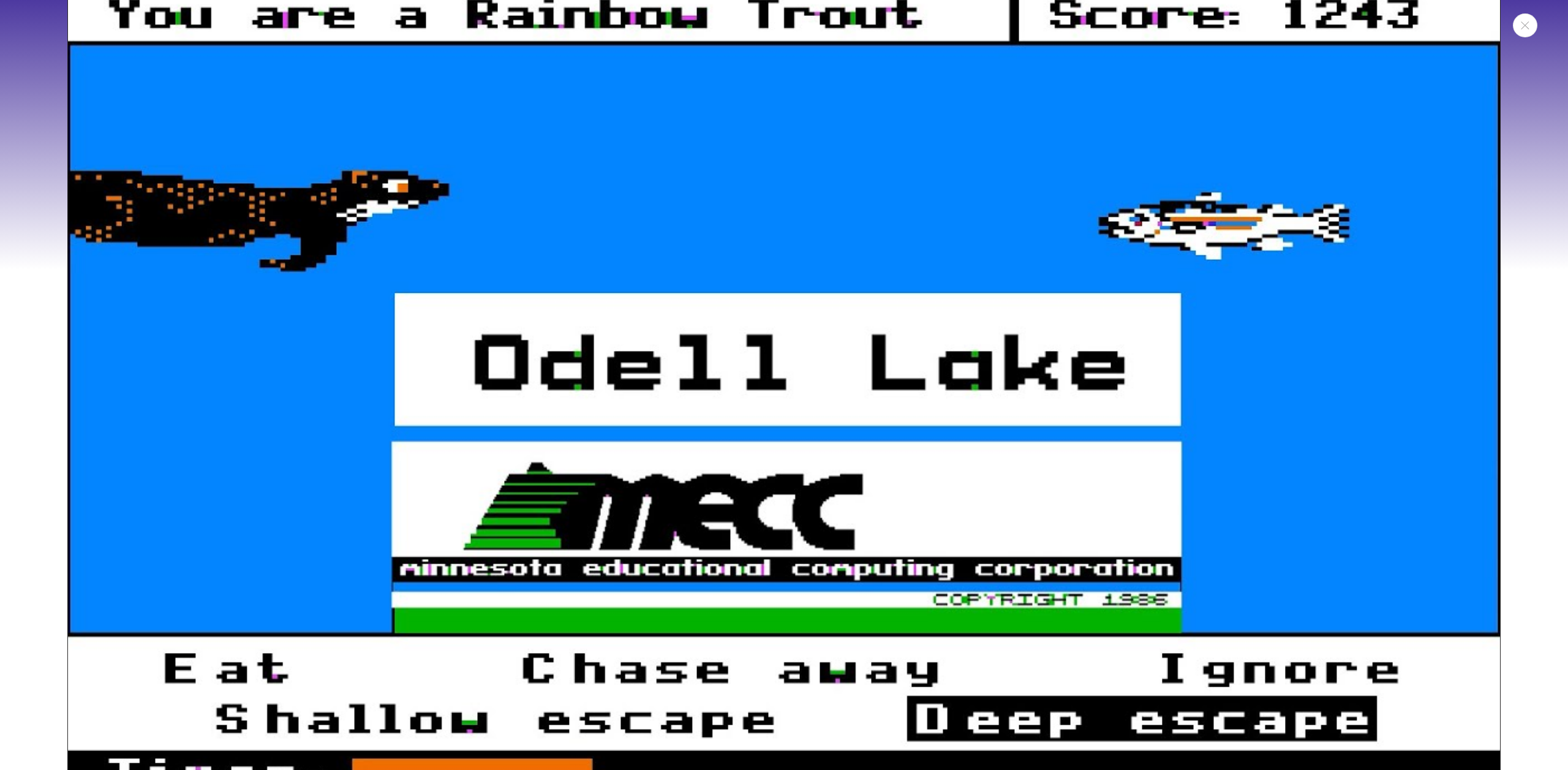
click at [700, 389] on img "Media gallery" at bounding box center [784, 389] width 1434 height 806
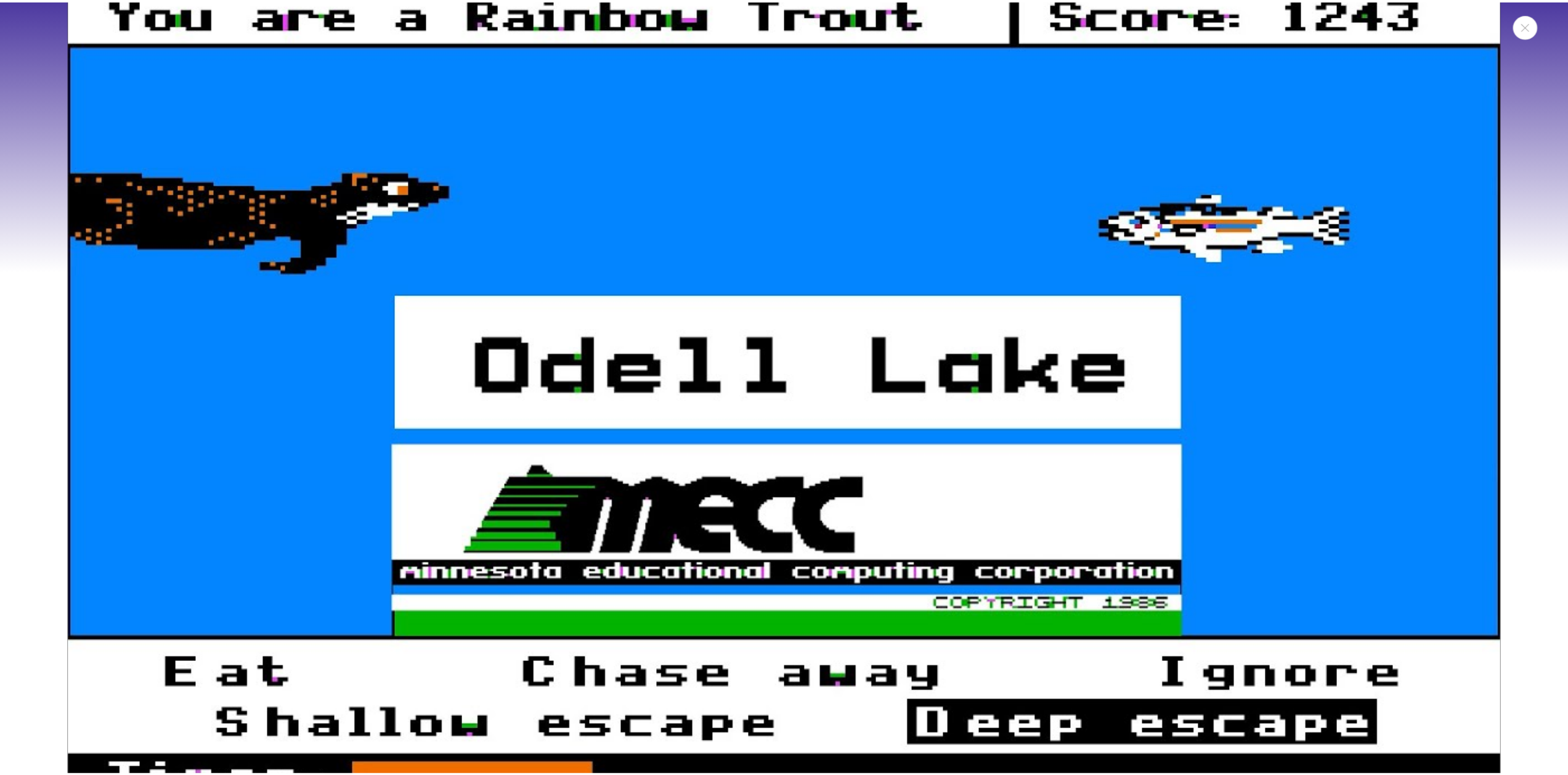
scroll to position [3989, 0]
